Goal: Information Seeking & Learning: Check status

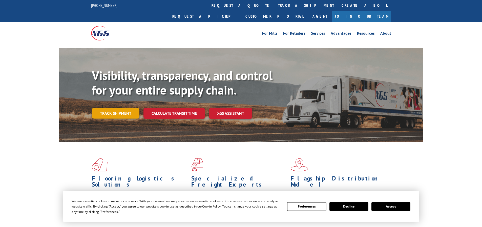
click at [109, 108] on link "Track shipment" at bounding box center [116, 113] width 48 height 11
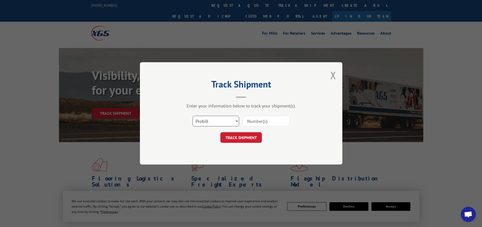
click at [232, 119] on select "Select category... Probill BOL PO" at bounding box center [215, 121] width 47 height 11
select select "bol"
click at [192, 116] on select "Select category... Probill BOL PO" at bounding box center [215, 121] width 47 height 11
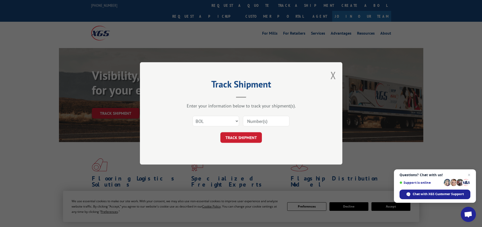
click at [251, 119] on input at bounding box center [266, 121] width 47 height 11
type input "50865337"
click button "TRACK SHIPMENT" at bounding box center [240, 137] width 41 height 11
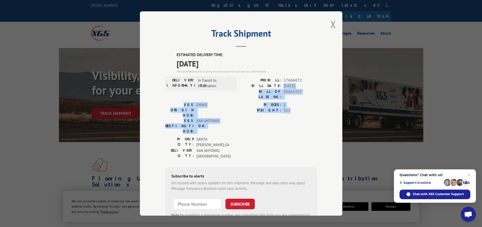
drag, startPoint x: 282, startPoint y: 85, endPoint x: 288, endPoint y: 103, distance: 18.9
click at [288, 103] on div "ESTIMATED DELIVERY TIME: [DATE] The estimated time is using the time zone for t…" at bounding box center [241, 143] width 152 height 183
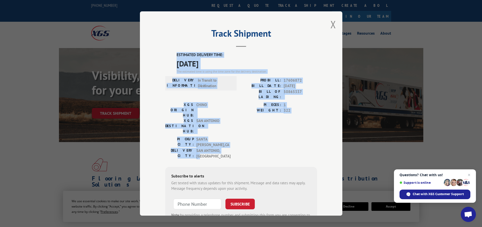
drag, startPoint x: 175, startPoint y: 55, endPoint x: 255, endPoint y: 128, distance: 108.3
click at [255, 128] on div "ESTIMATED DELIVERY TIME: [DATE] The estimated time is using the time zone for t…" at bounding box center [241, 143] width 152 height 183
copy div "ESTIMATED DELIVERY TIME: [DATE] The estimated time is using the time zone for t…"
click at [333, 23] on button "Close modal" at bounding box center [333, 24] width 6 height 13
